Goal: Navigation & Orientation: Find specific page/section

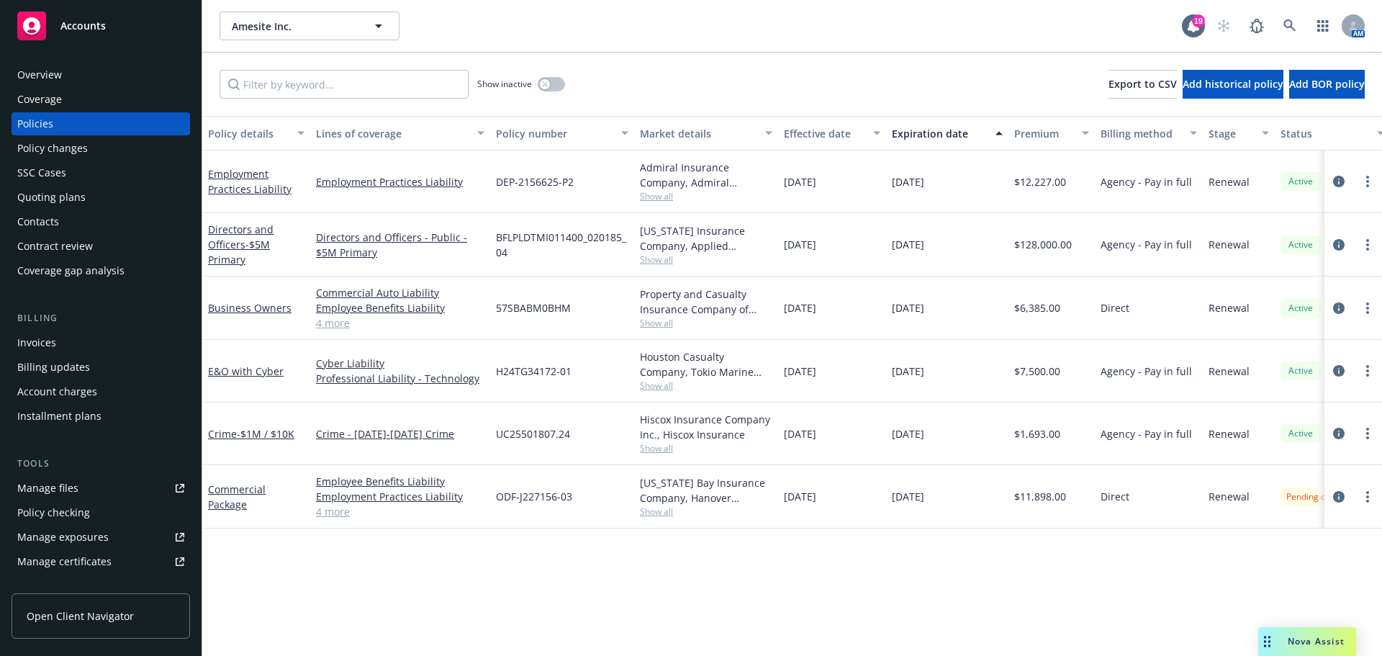
scroll to position [307, 0]
